Goal: Task Accomplishment & Management: Manage account settings

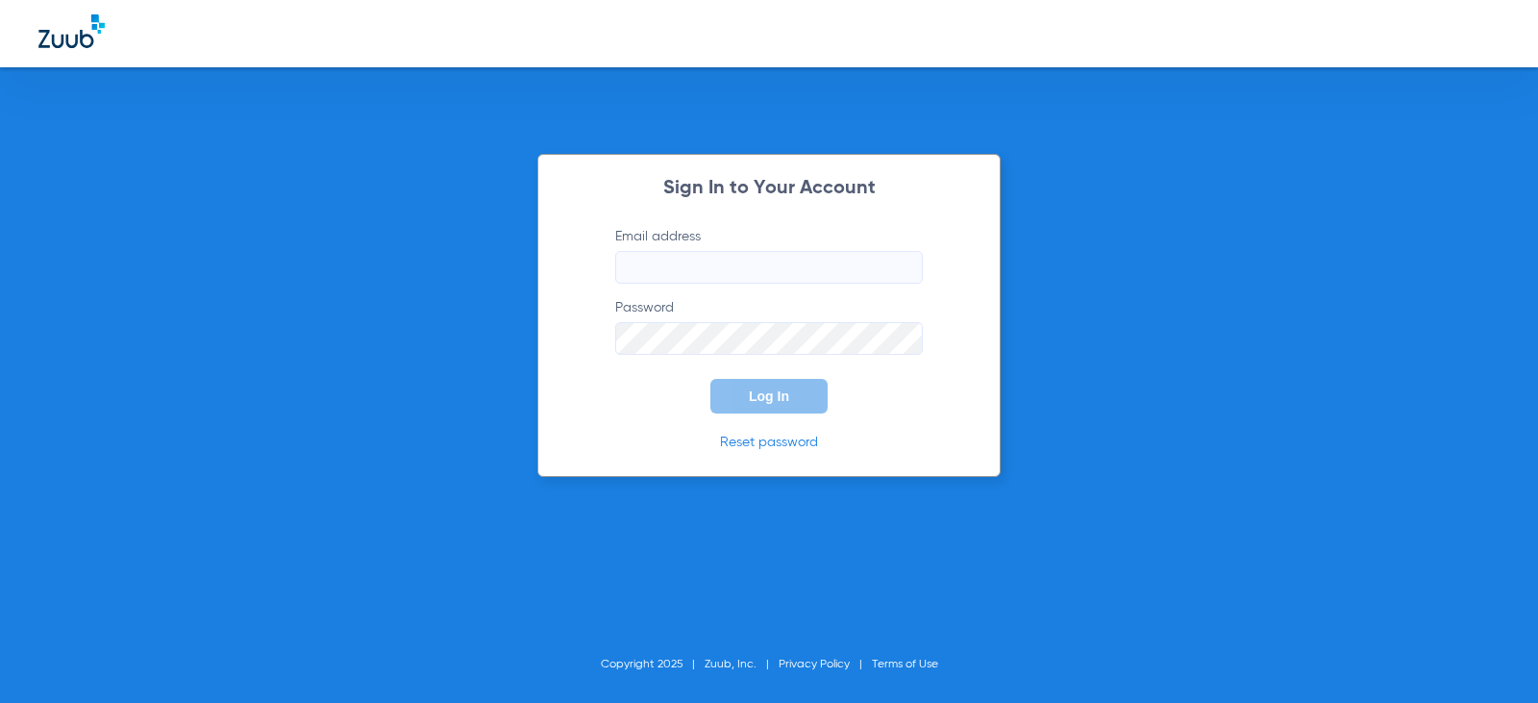
click at [820, 265] on input "Email address" at bounding box center [769, 267] width 308 height 33
click at [711, 267] on input "Email address Required" at bounding box center [769, 267] width 308 height 33
paste input "[EMAIL_ADDRESS][DOMAIN_NAME]"
type input "[EMAIL_ADDRESS][DOMAIN_NAME]"
click at [784, 406] on button "Log In" at bounding box center [768, 396] width 117 height 35
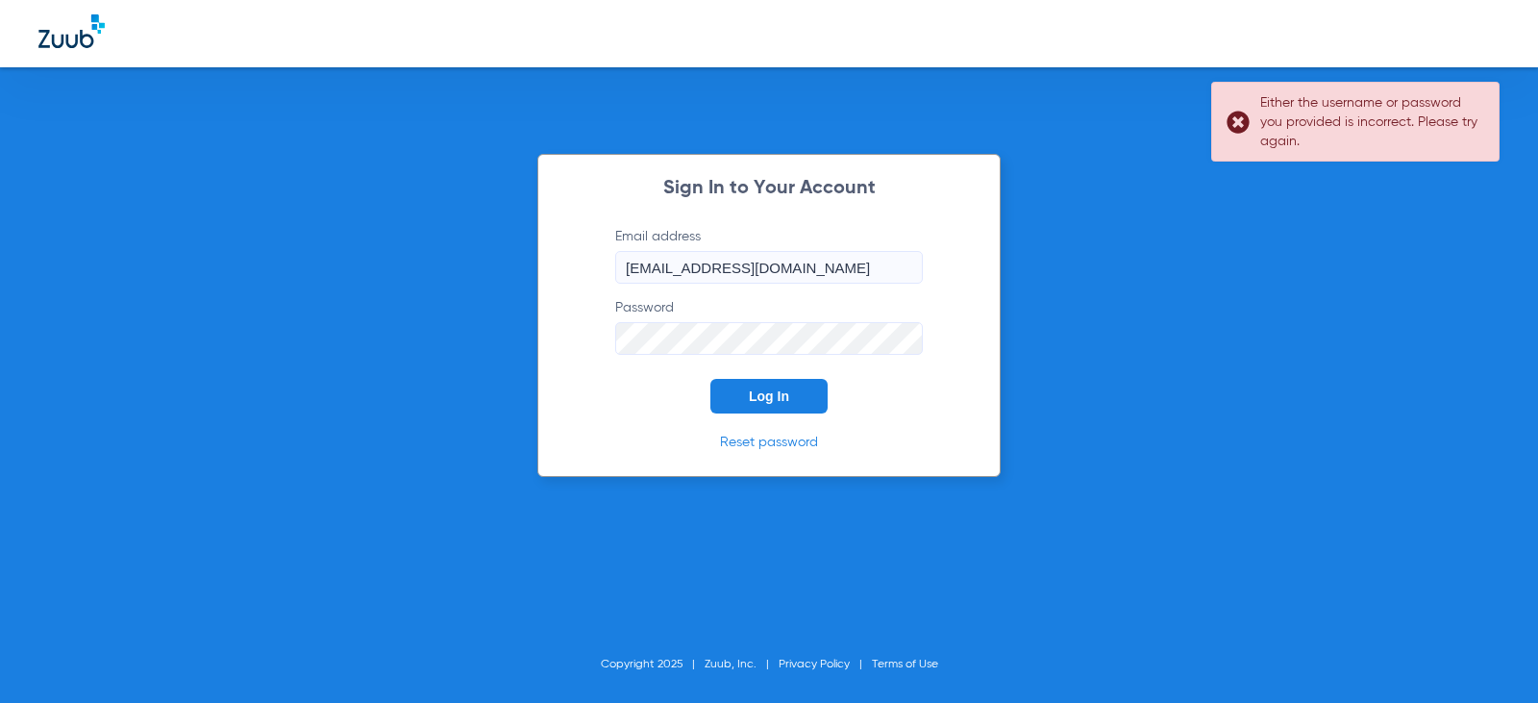
click at [809, 390] on button "Log In" at bounding box center [768, 396] width 117 height 35
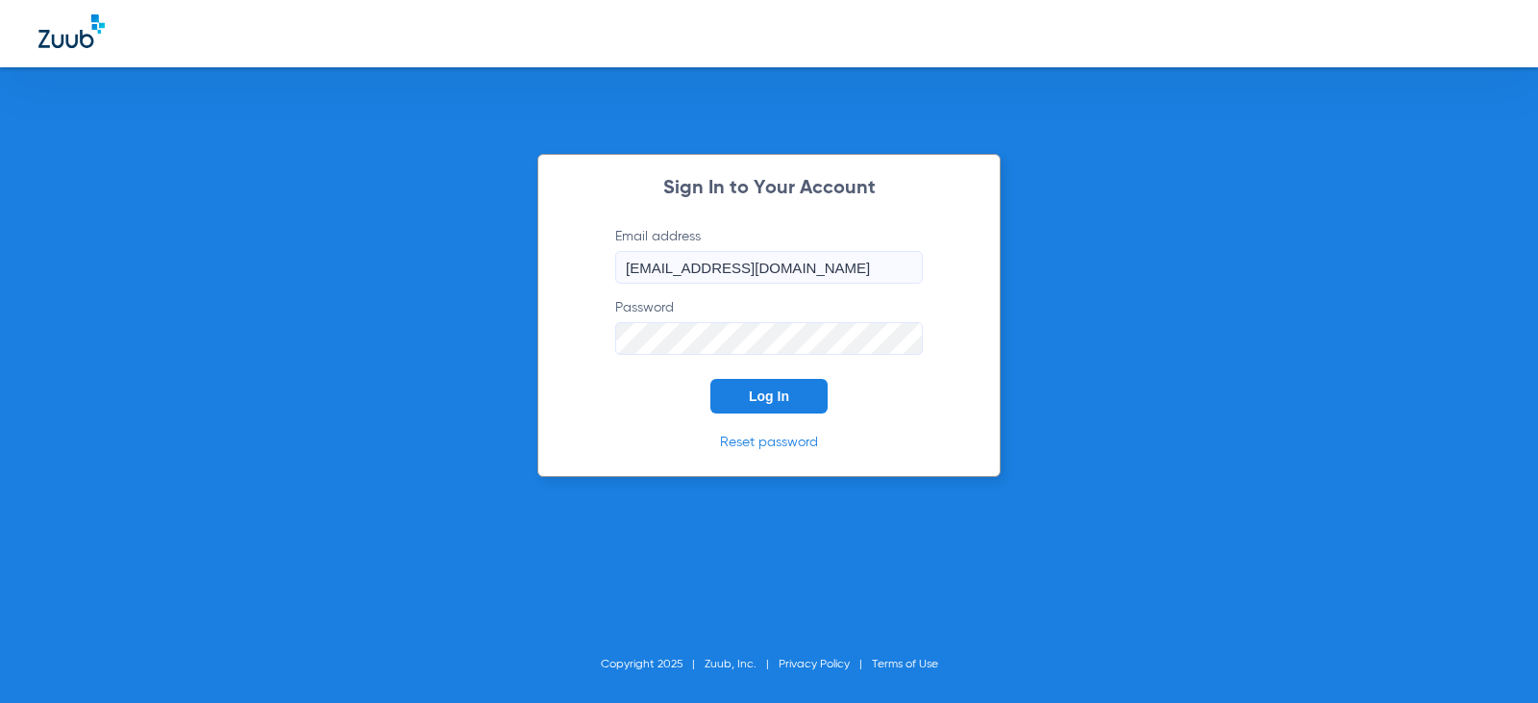
click at [780, 439] on link "Reset password" at bounding box center [769, 442] width 98 height 13
click at [590, 290] on form "Email address [EMAIL_ADDRESS][DOMAIN_NAME] Password Log In" at bounding box center [768, 320] width 365 height 187
click at [743, 453] on div "Sign In to Your Account Email address [EMAIL_ADDRESS][DOMAIN_NAME] Password Req…" at bounding box center [768, 315] width 463 height 323
click at [743, 442] on link "Reset password" at bounding box center [769, 442] width 98 height 13
click at [806, 406] on button "Log In" at bounding box center [768, 396] width 117 height 35
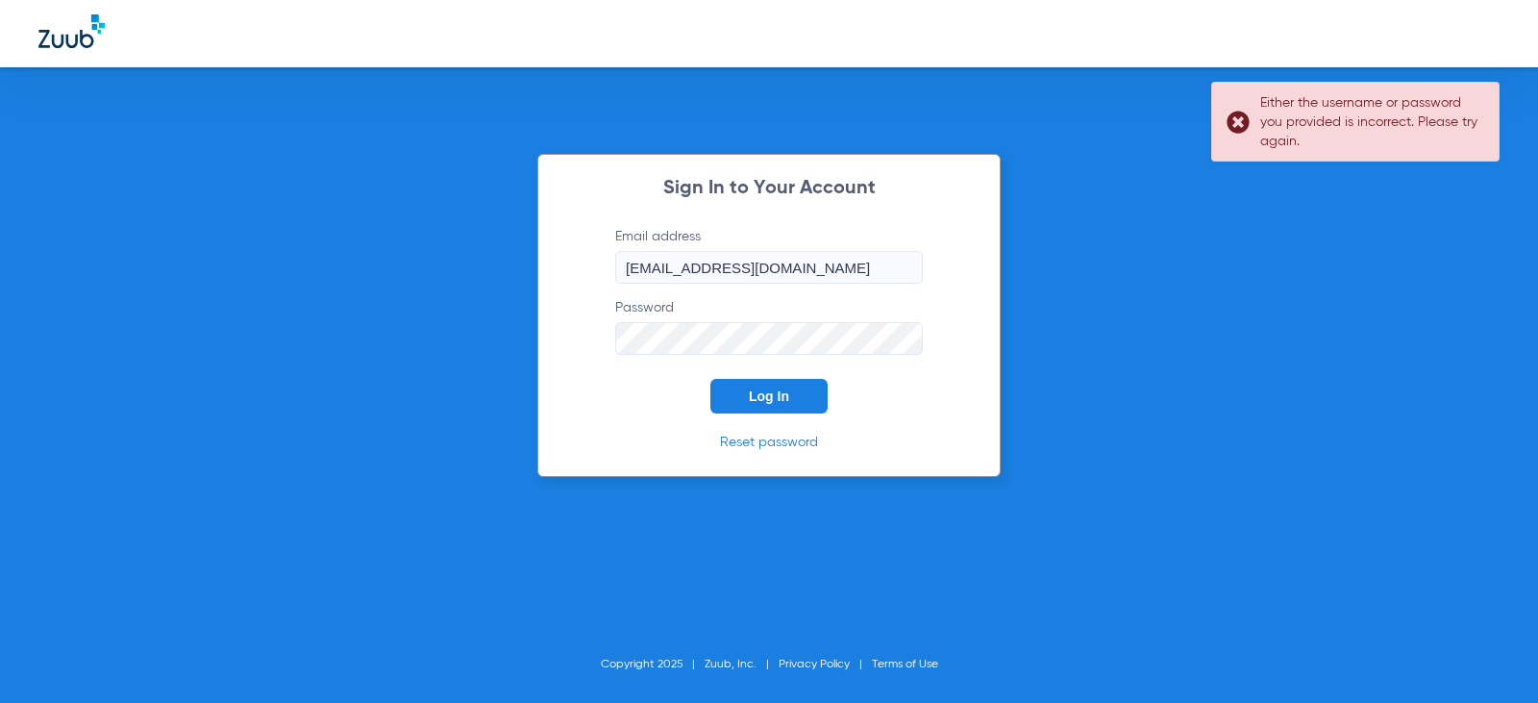
click at [805, 406] on button "Log In" at bounding box center [768, 396] width 117 height 35
click at [773, 440] on link "Reset password" at bounding box center [769, 442] width 98 height 13
